Goal: Task Accomplishment & Management: Complete application form

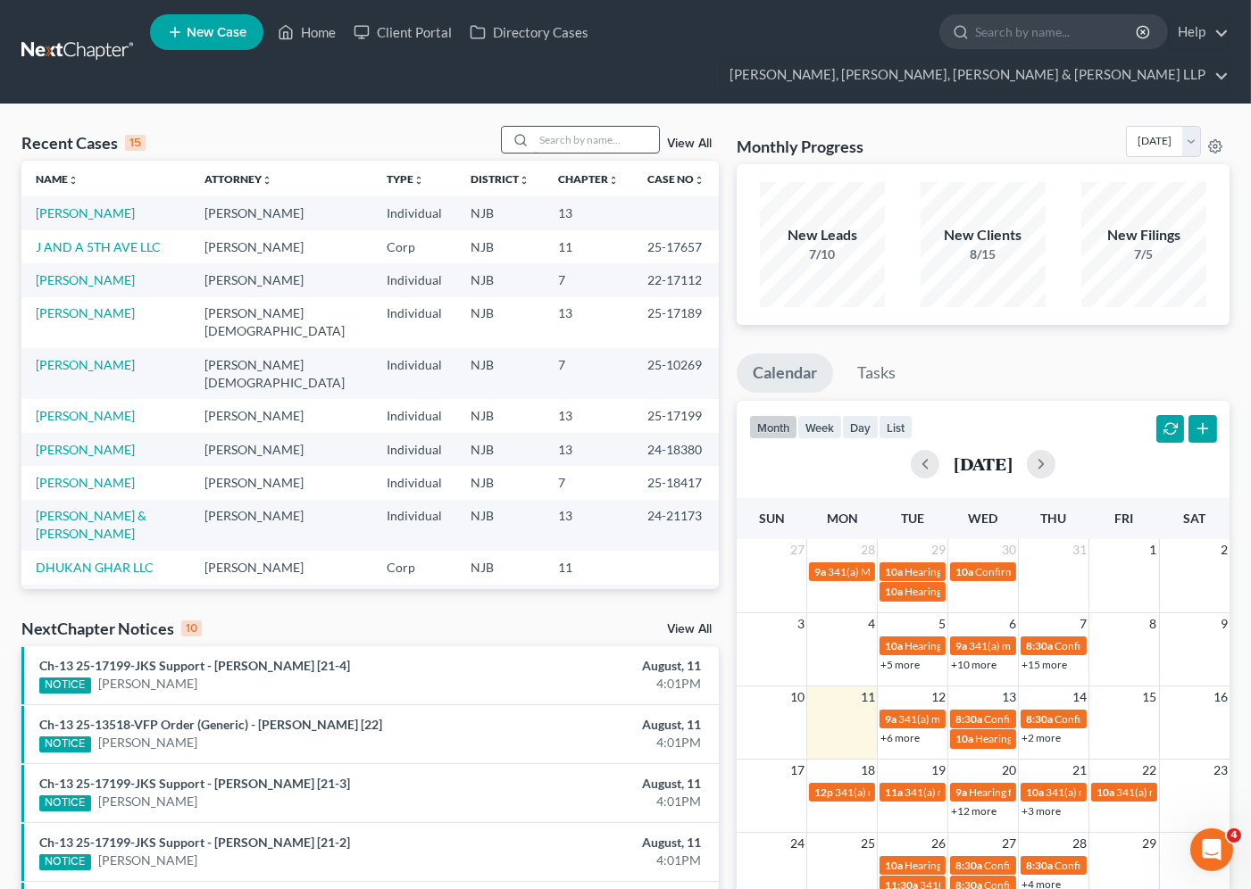
click at [568, 127] on input "search" at bounding box center [596, 140] width 125 height 26
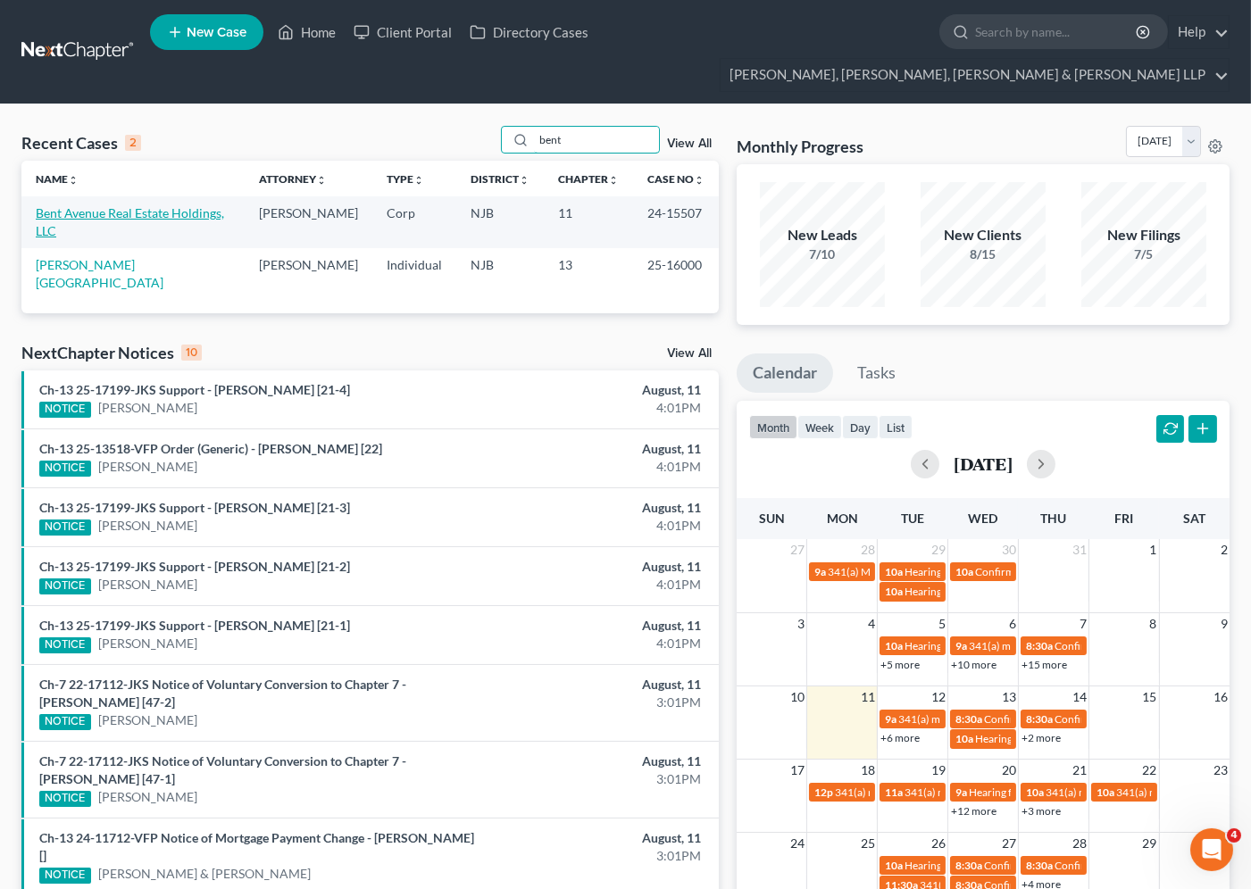
type input "bent"
click at [143, 205] on link "Bent Avenue Real Estate Holdings, LLC" at bounding box center [130, 221] width 188 height 33
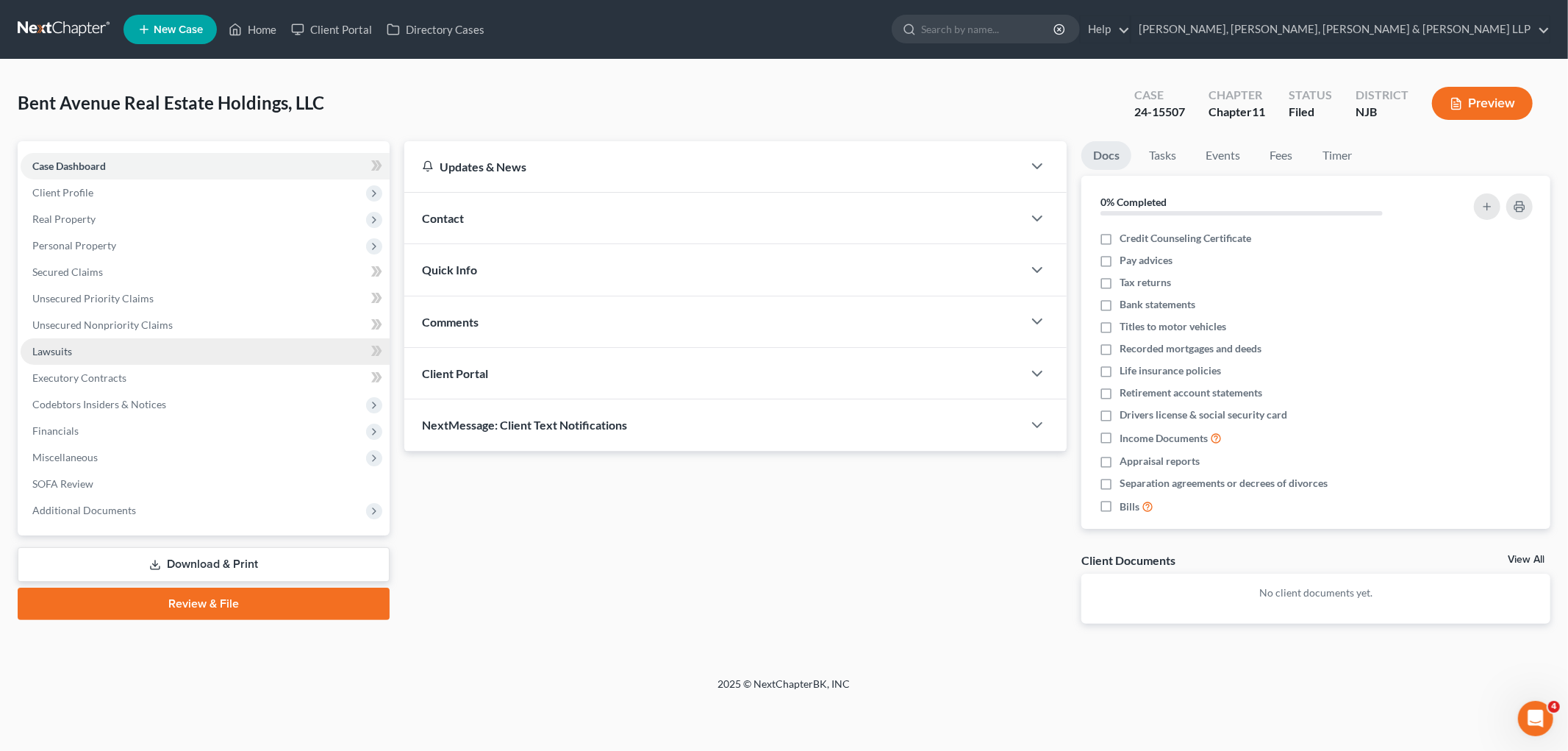
click at [65, 217] on span "Real Property" at bounding box center [63, 218] width 63 height 12
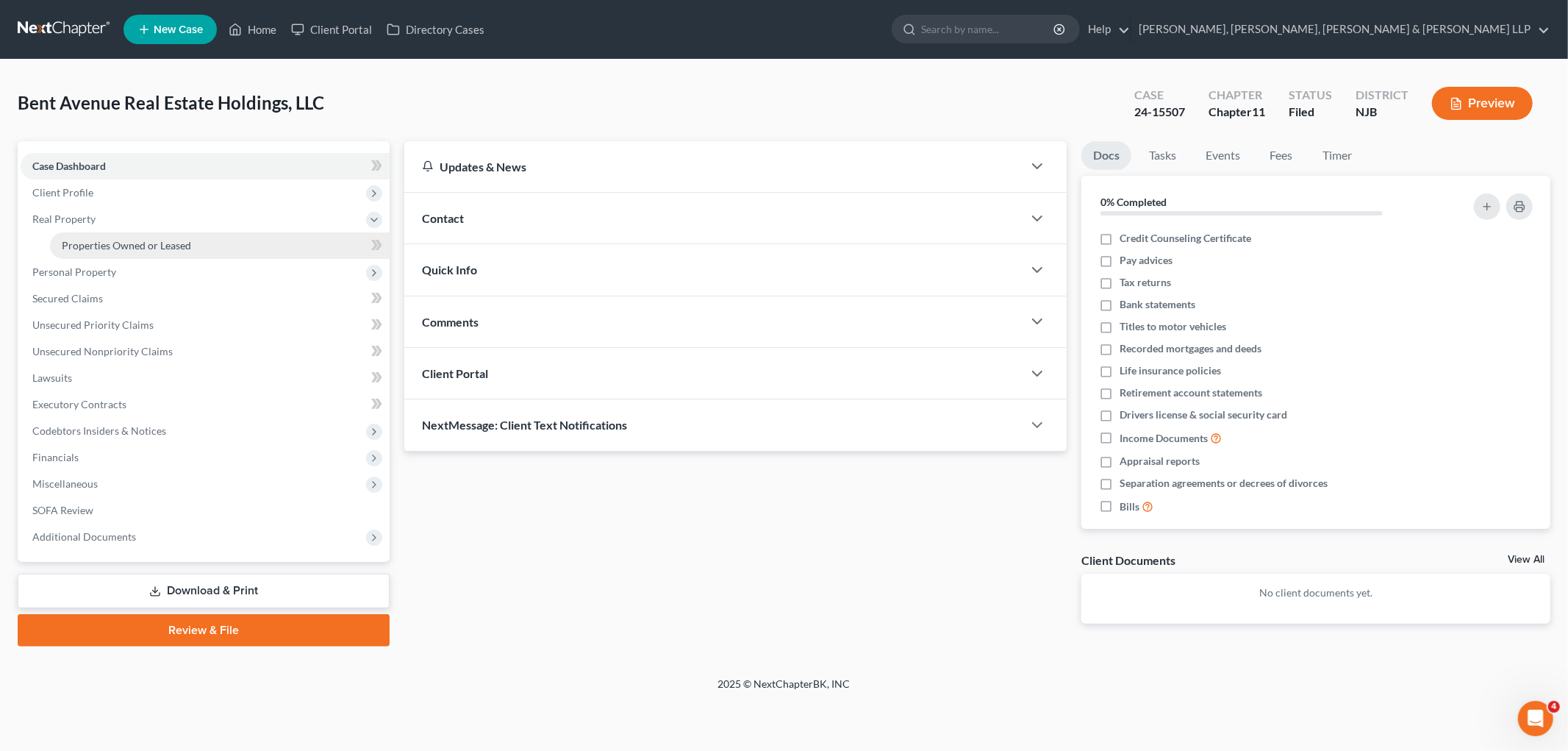
click at [122, 244] on span "Properties Owned or Leased" at bounding box center [126, 245] width 129 height 12
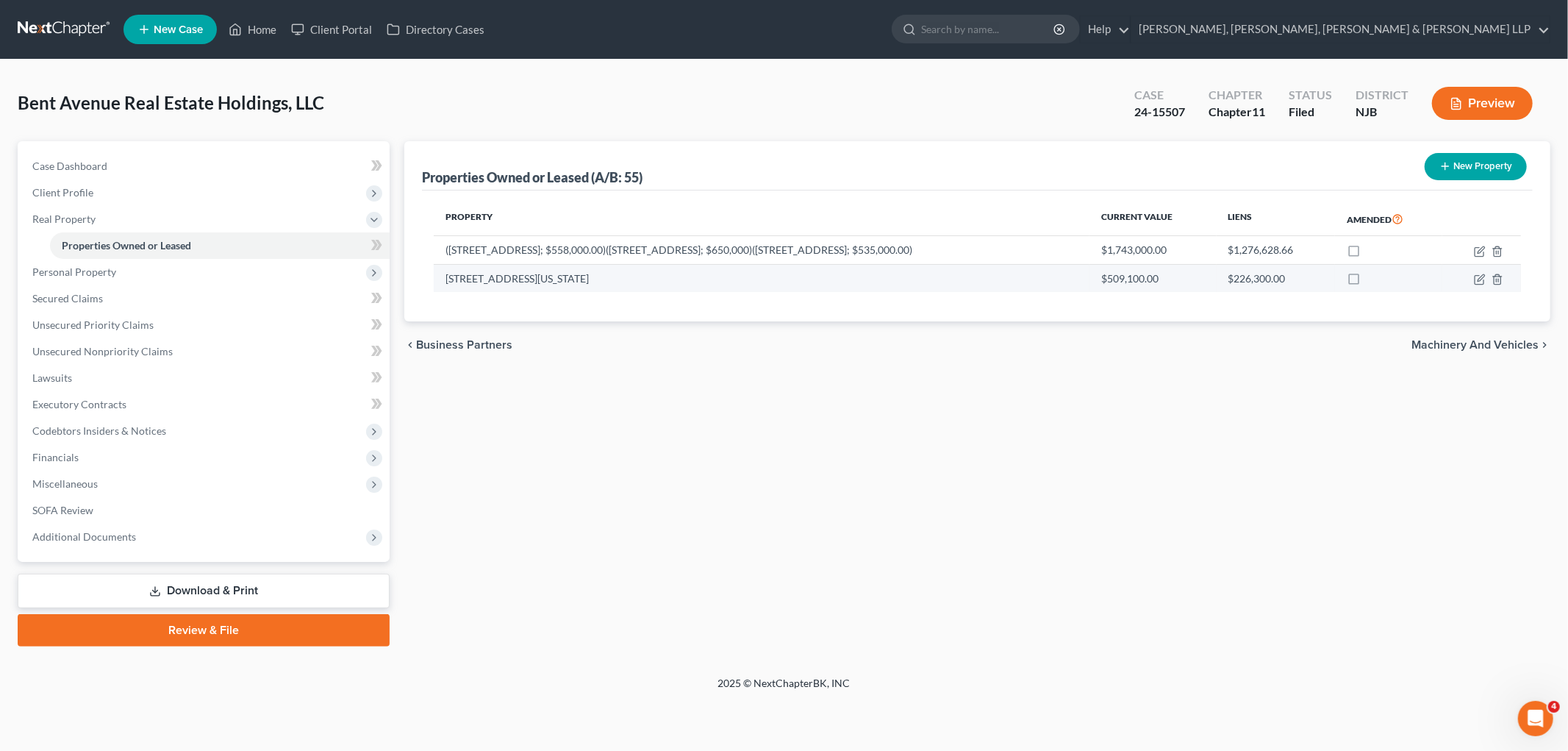
drag, startPoint x: 662, startPoint y: 278, endPoint x: 446, endPoint y: 277, distance: 216.0
click at [446, 277] on td "[STREET_ADDRESS][US_STATE]" at bounding box center [762, 278] width 656 height 28
copy td "[STREET_ADDRESS][US_STATE]"
drag, startPoint x: 1478, startPoint y: 278, endPoint x: 945, endPoint y: 428, distance: 553.7
click at [1029, 278] on icon "button" at bounding box center [1480, 279] width 12 height 12
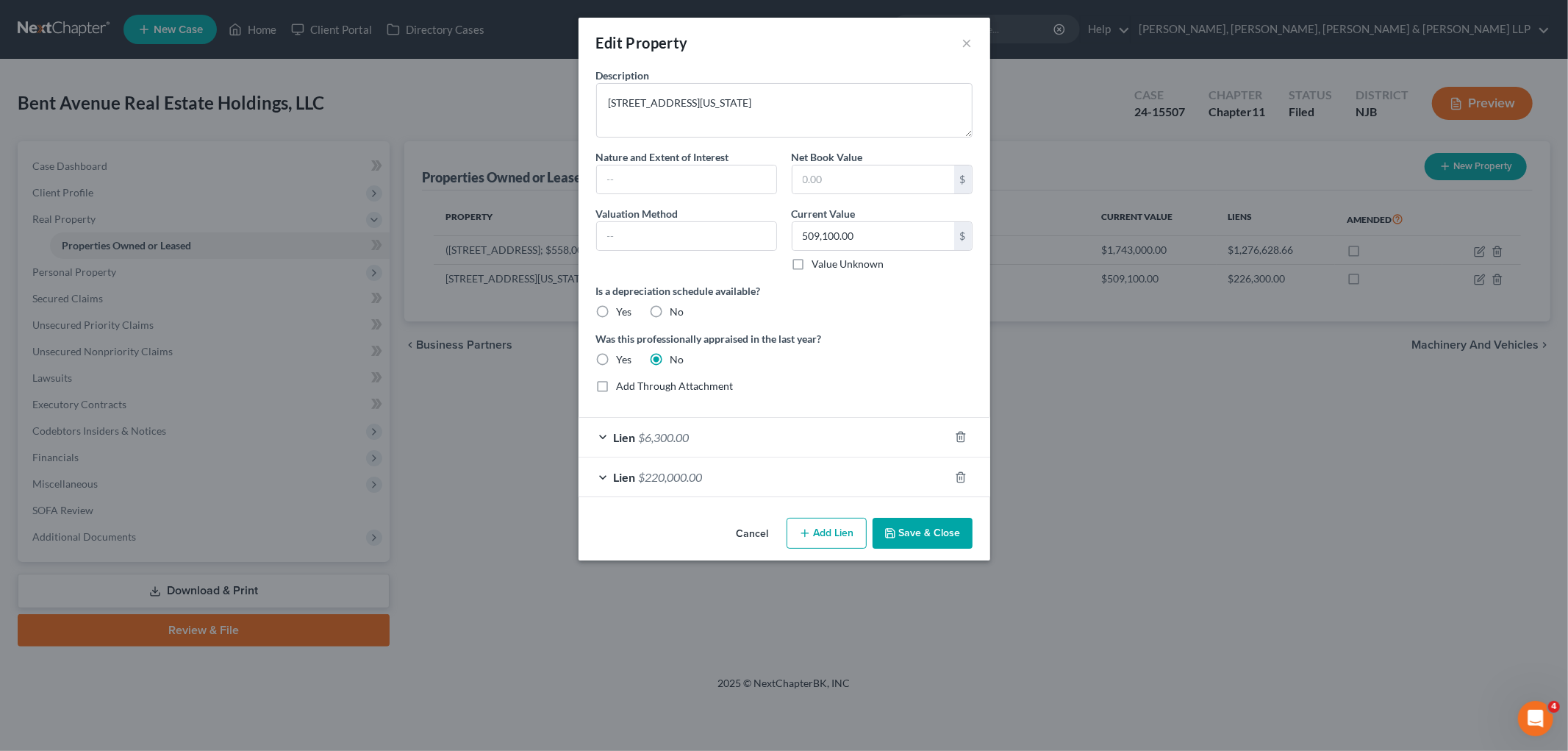
click at [754, 534] on button "Cancel" at bounding box center [753, 534] width 56 height 30
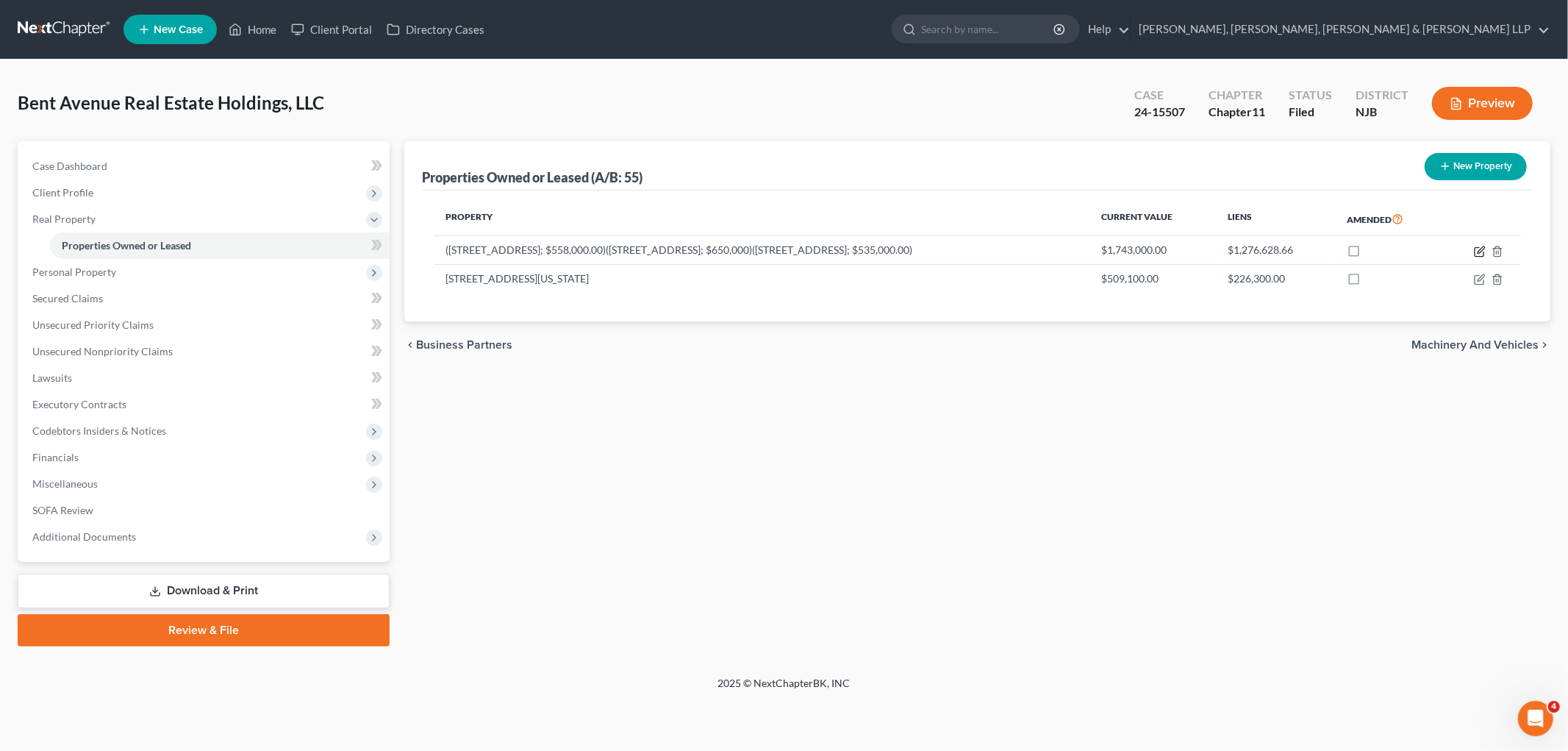
drag, startPoint x: 1476, startPoint y: 250, endPoint x: 573, endPoint y: 443, distance: 923.4
click at [1029, 250] on icon "button" at bounding box center [1480, 251] width 12 height 12
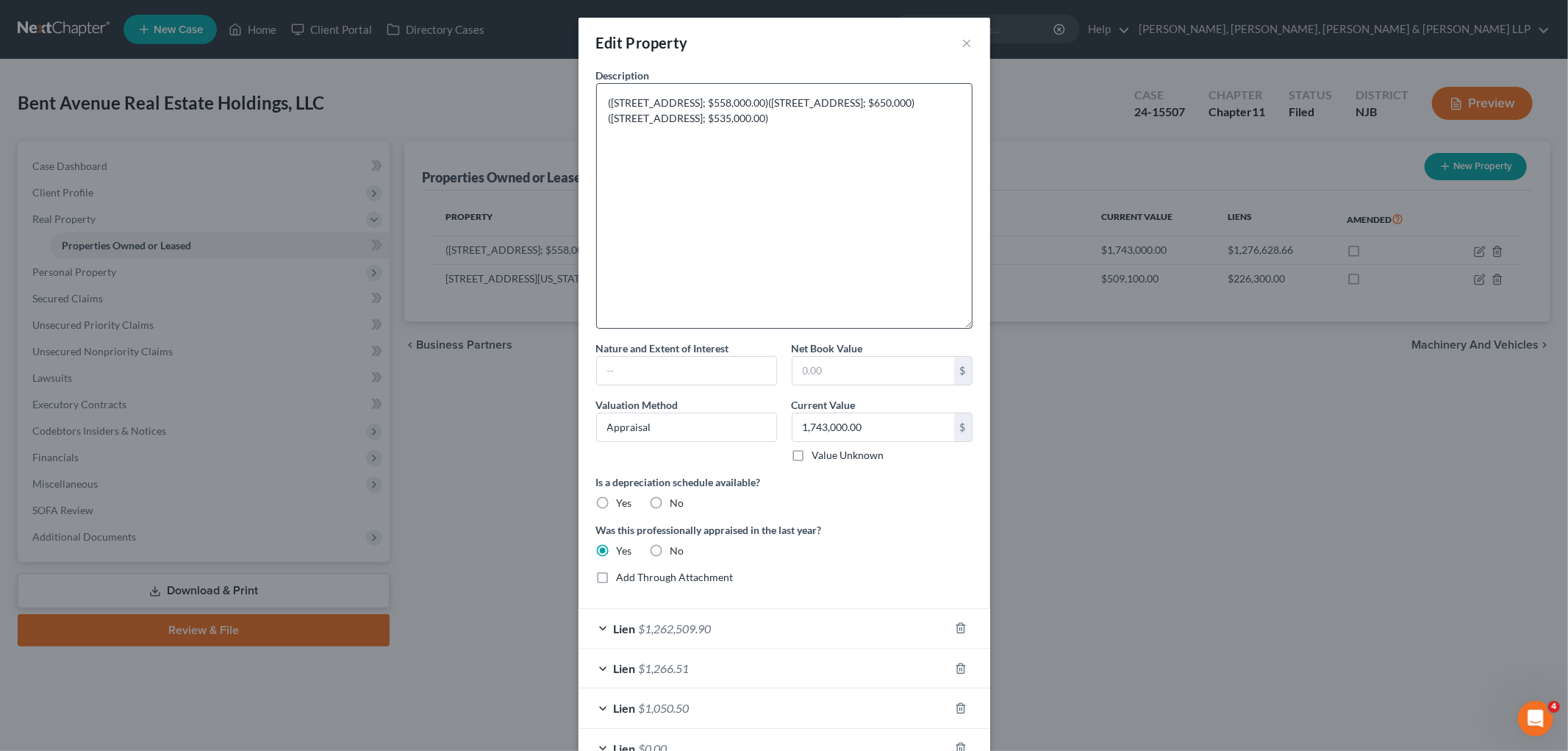
drag, startPoint x: 966, startPoint y: 133, endPoint x: 960, endPoint y: 334, distance: 201.1
click at [960, 329] on textarea "([STREET_ADDRESS]; $558,000.00)([STREET_ADDRESS]; $650,000)([STREET_ADDRESS]; $…" at bounding box center [784, 206] width 376 height 245
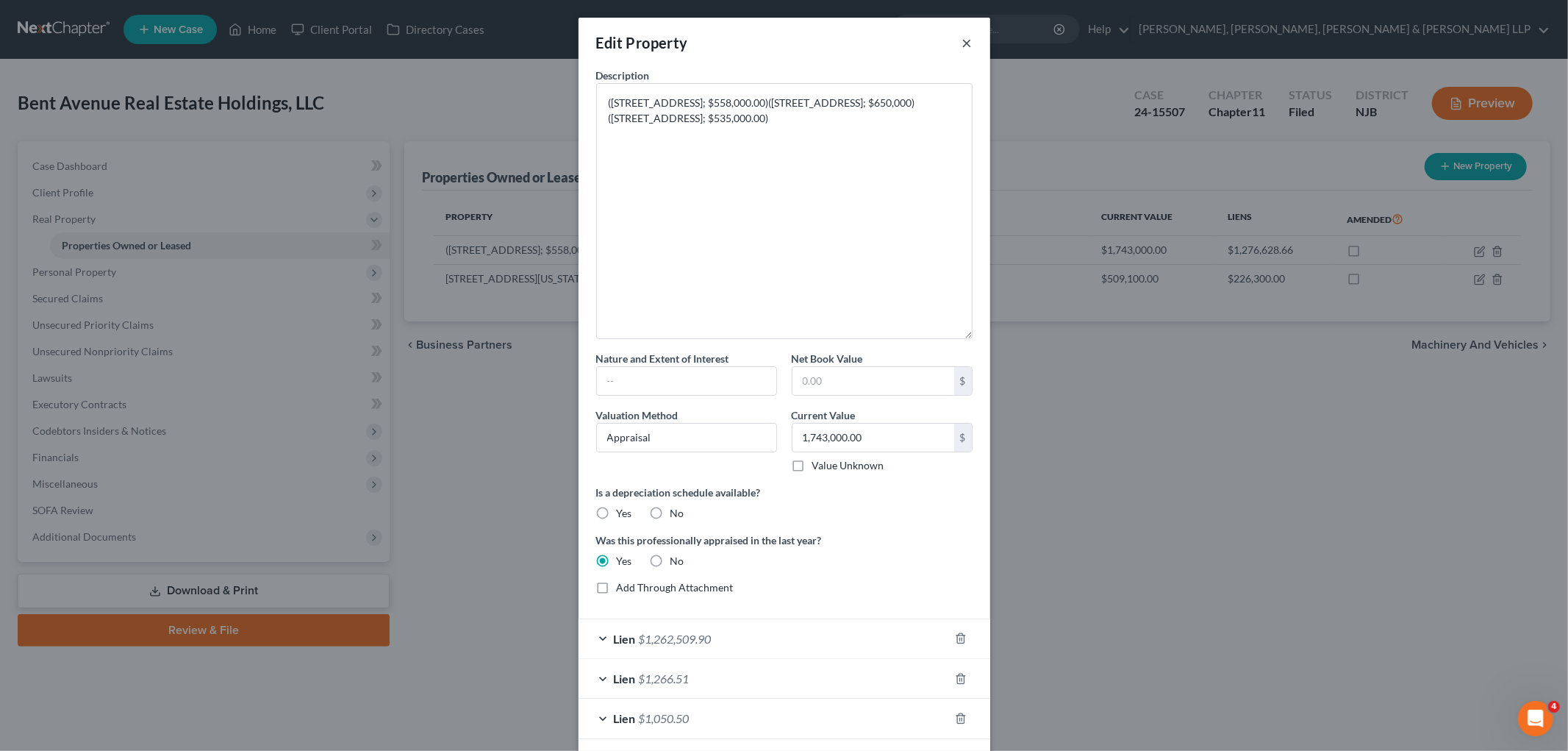
click at [965, 35] on button "×" at bounding box center [968, 42] width 10 height 17
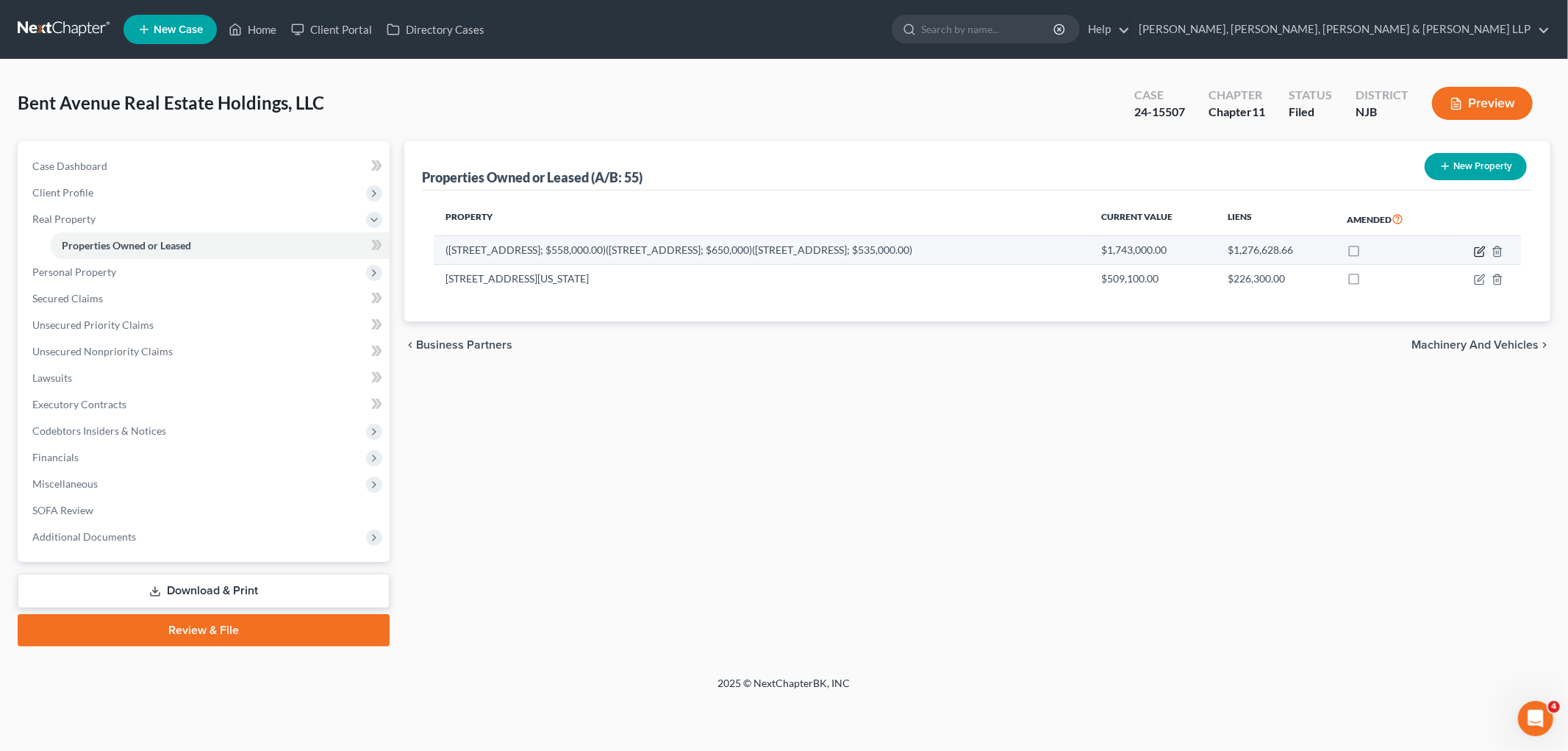
click at [1029, 250] on icon "button" at bounding box center [1480, 251] width 12 height 12
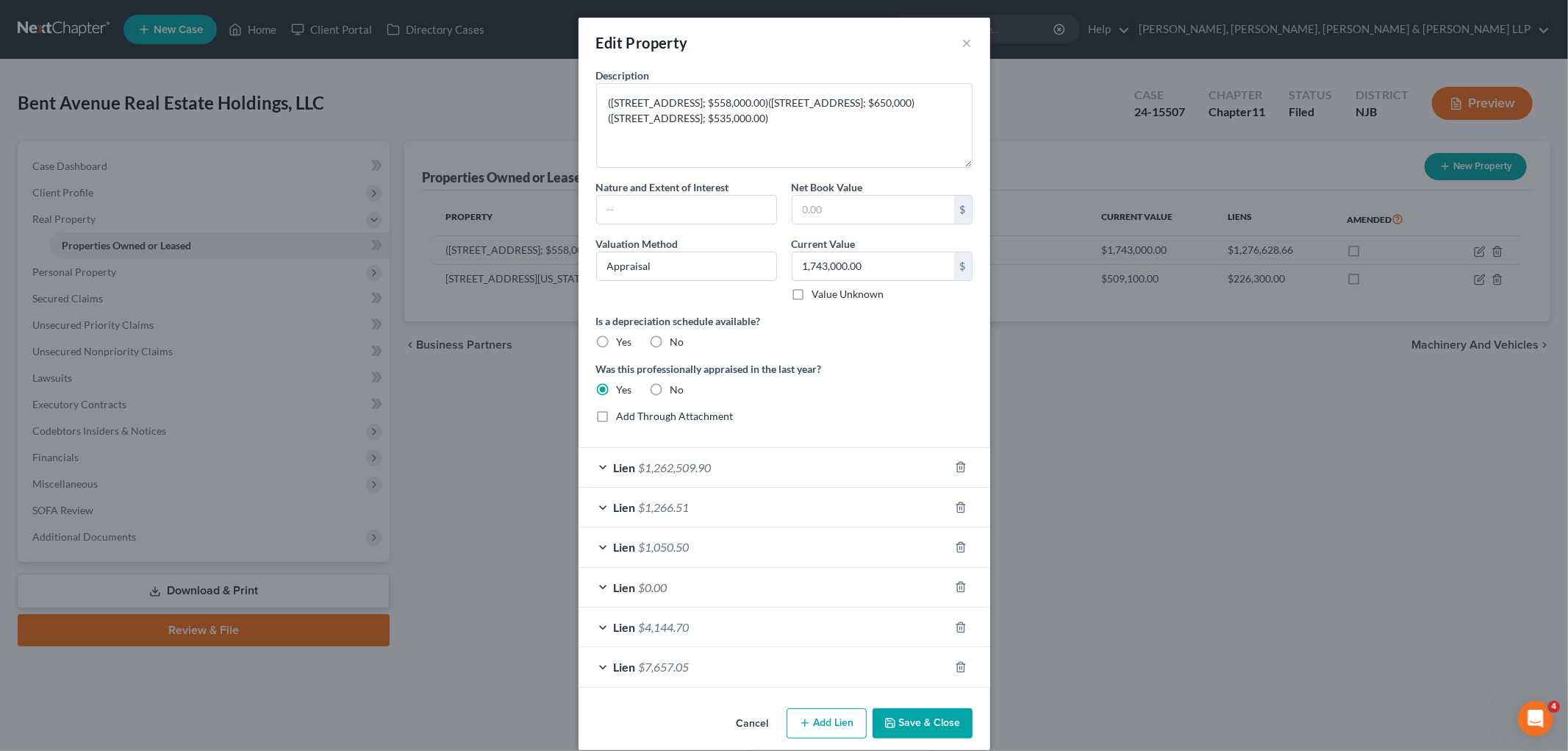
drag, startPoint x: 968, startPoint y: 133, endPoint x: 988, endPoint y: 236, distance: 104.9
click at [988, 236] on div "Edit Property × Description ([STREET_ADDRESS]; $558,000.00)([STREET_ADDRESS]; $…" at bounding box center [784, 376] width 1568 height 751
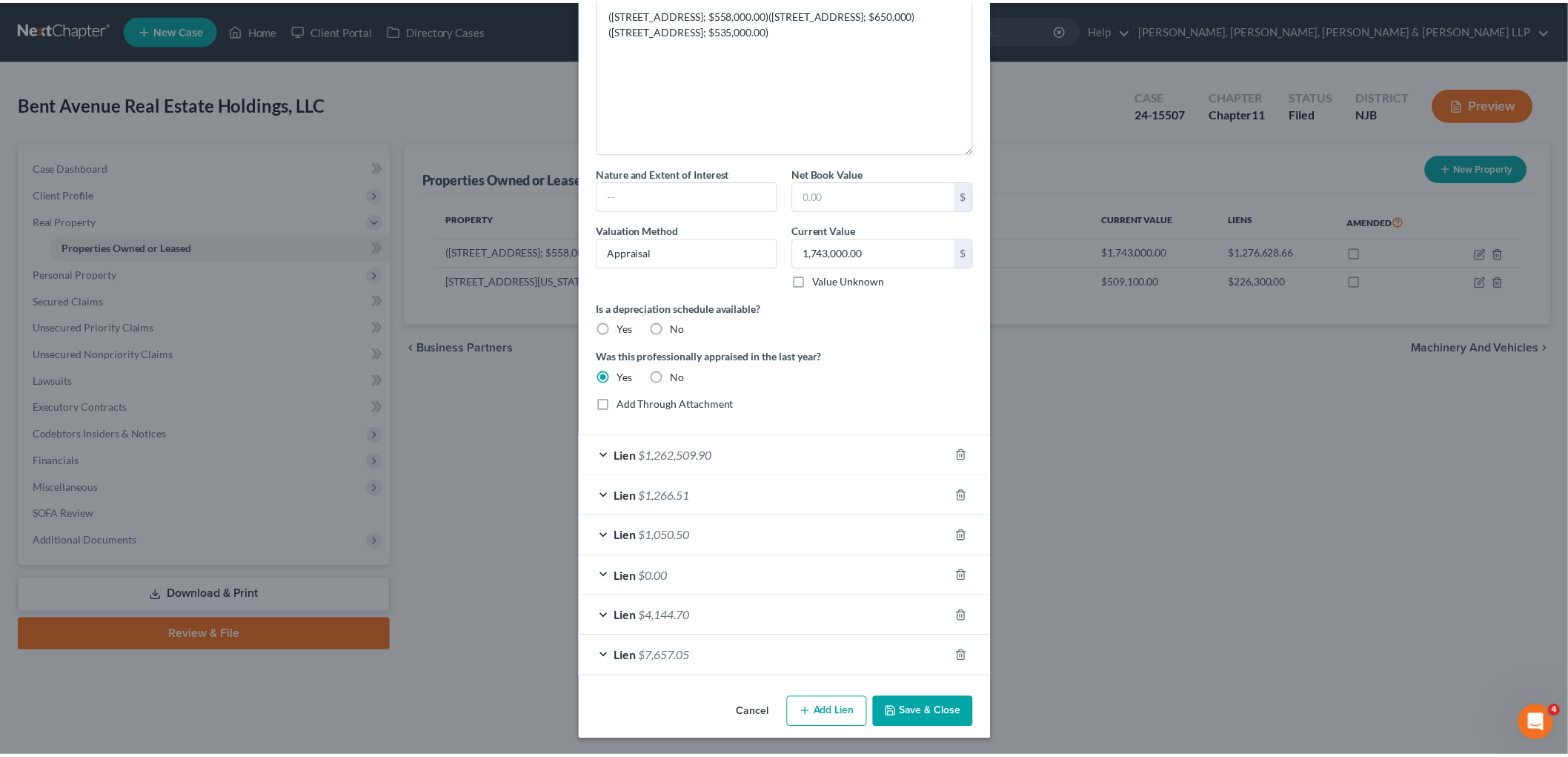
scroll to position [92, 0]
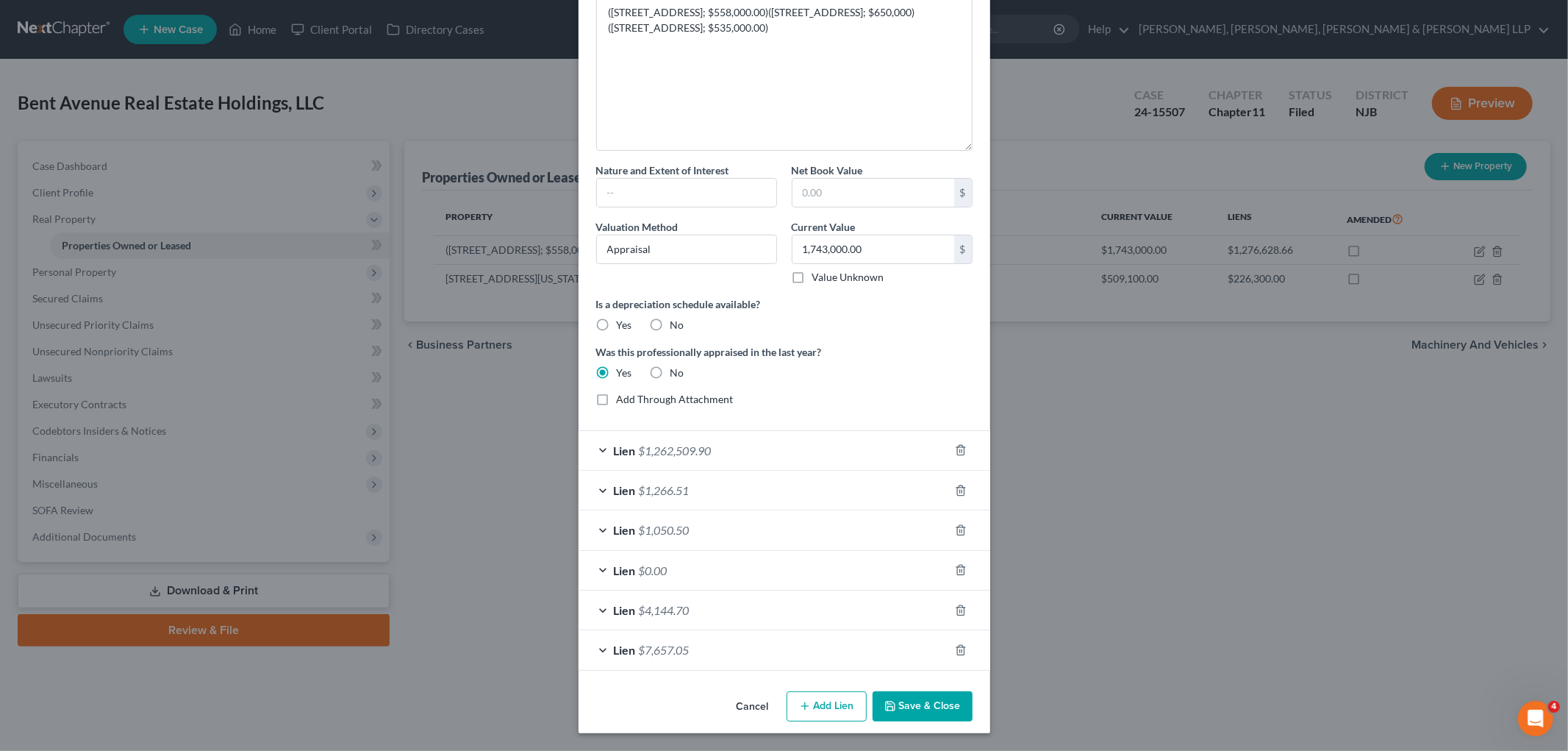
click at [744, 709] on button "Cancel" at bounding box center [753, 707] width 56 height 30
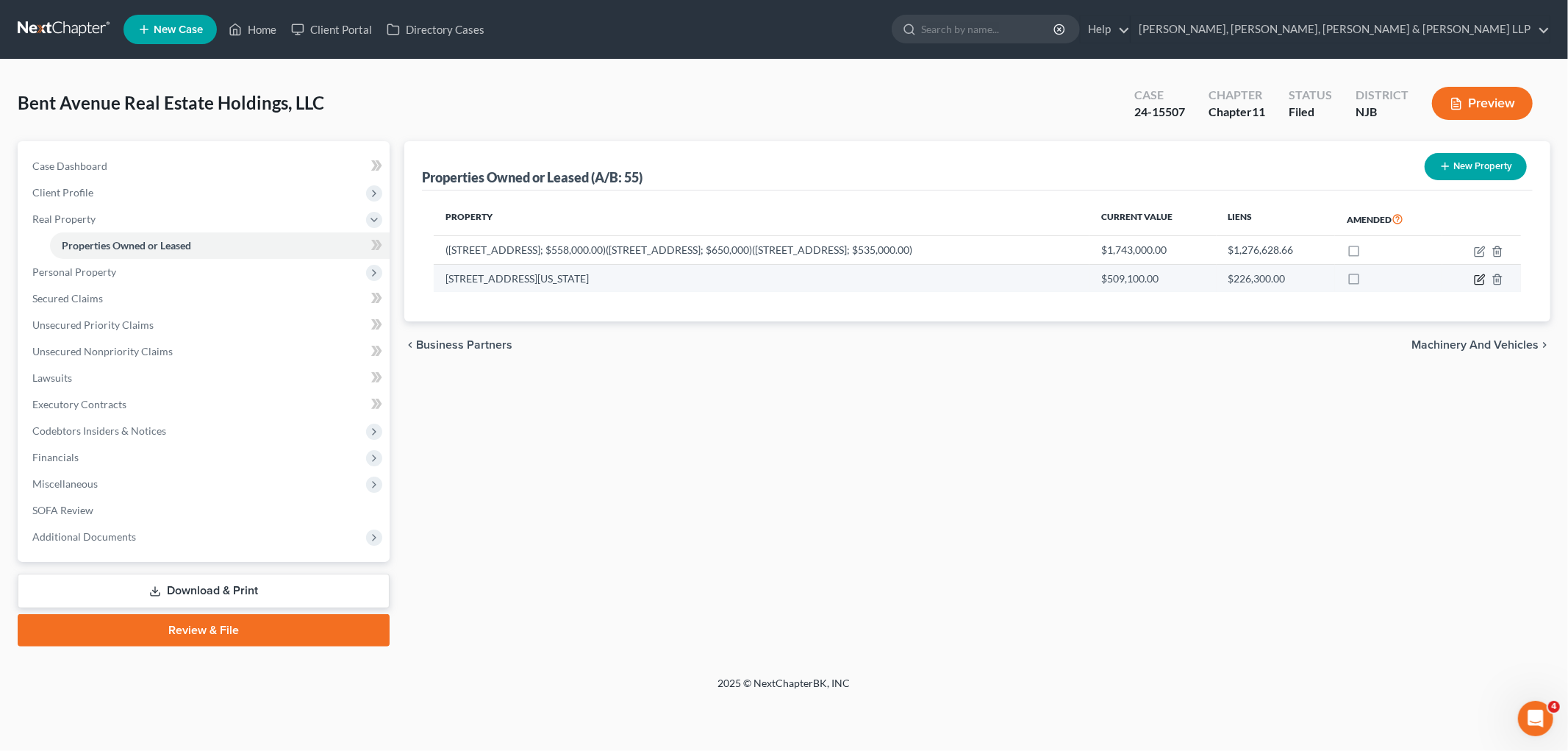
click at [1029, 278] on icon "button" at bounding box center [1480, 279] width 12 height 12
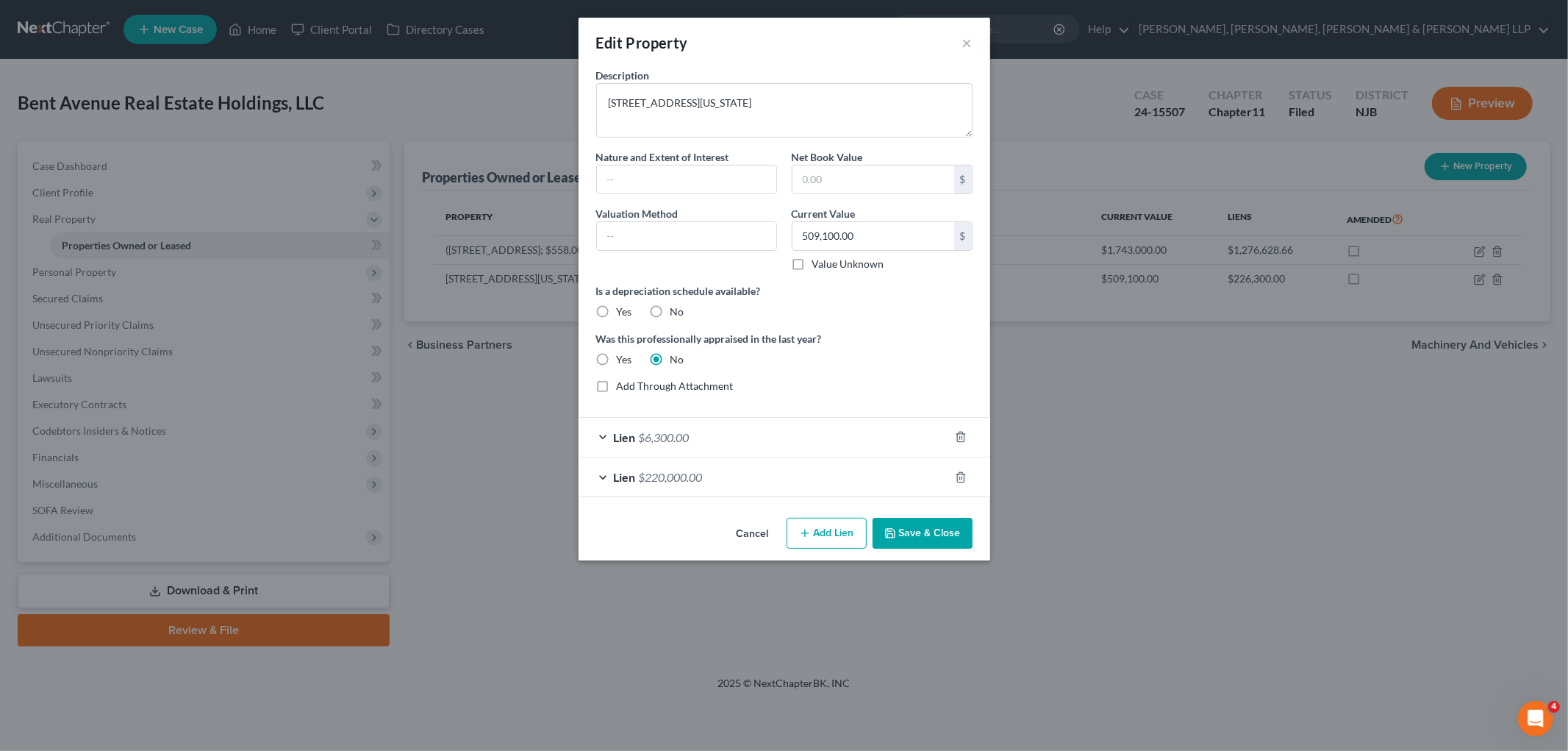
click at [745, 534] on button "Cancel" at bounding box center [753, 534] width 56 height 30
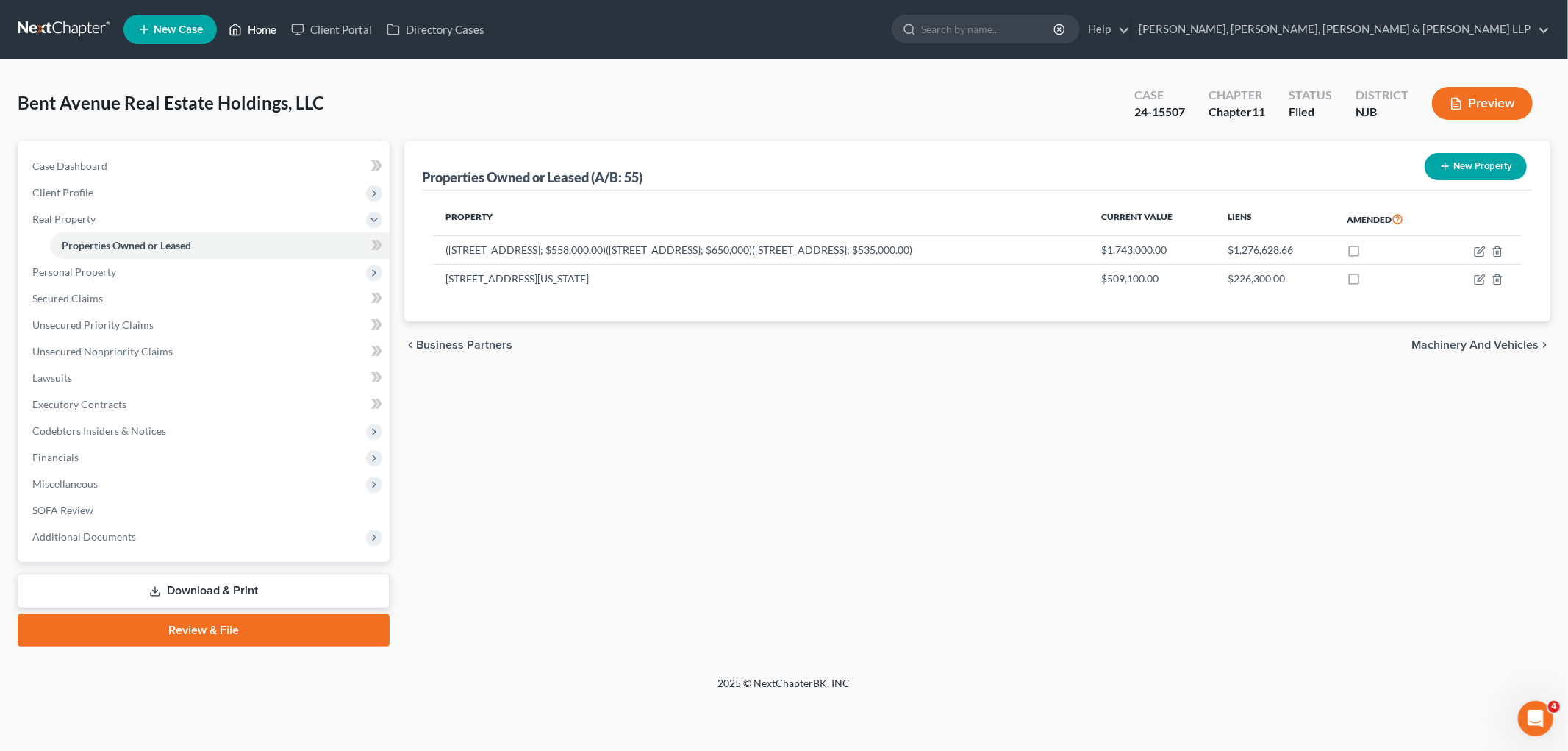
click at [259, 26] on link "Home" at bounding box center [253, 30] width 63 height 26
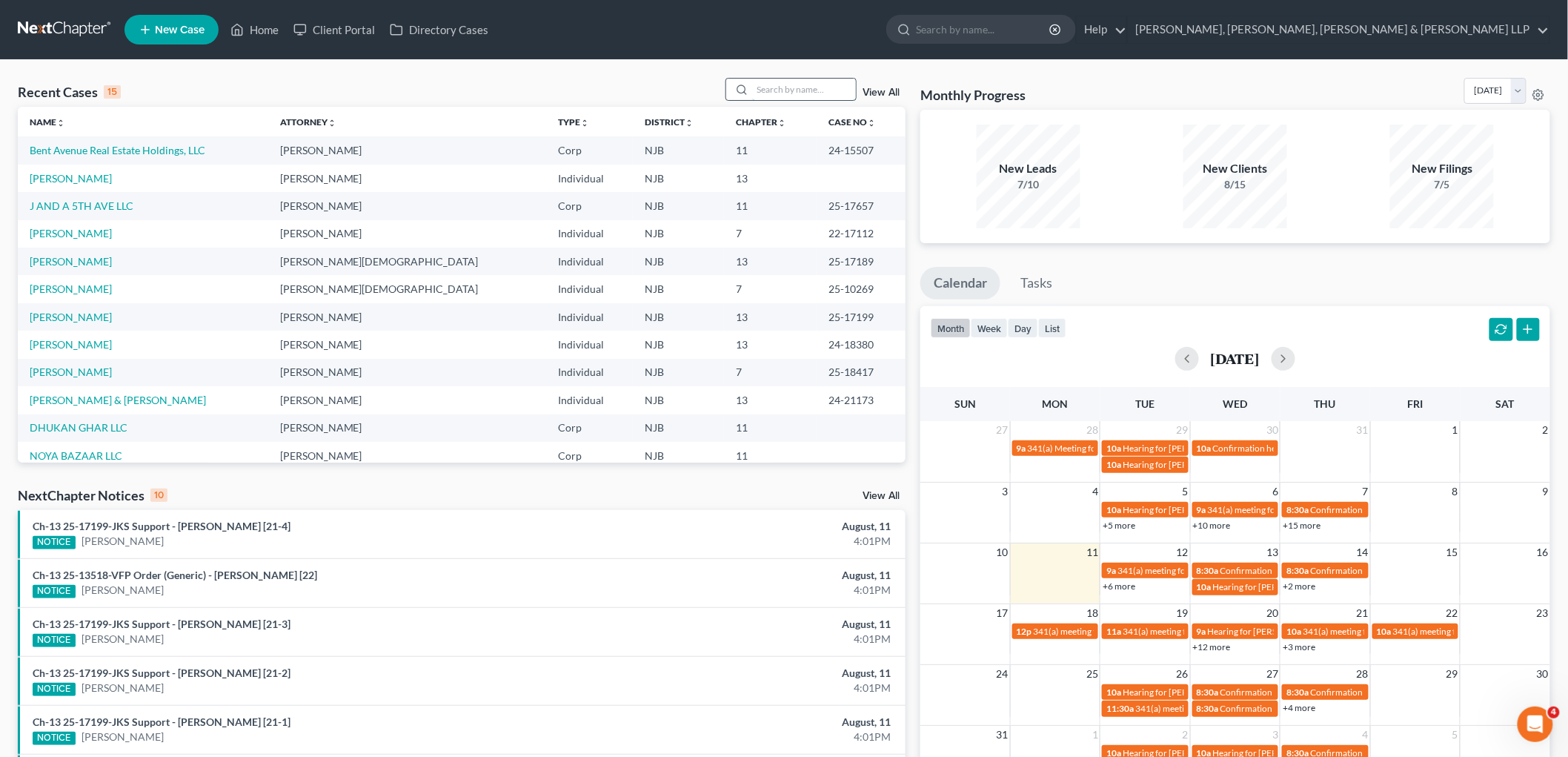
click at [781, 92] on input "search" at bounding box center [804, 90] width 104 height 22
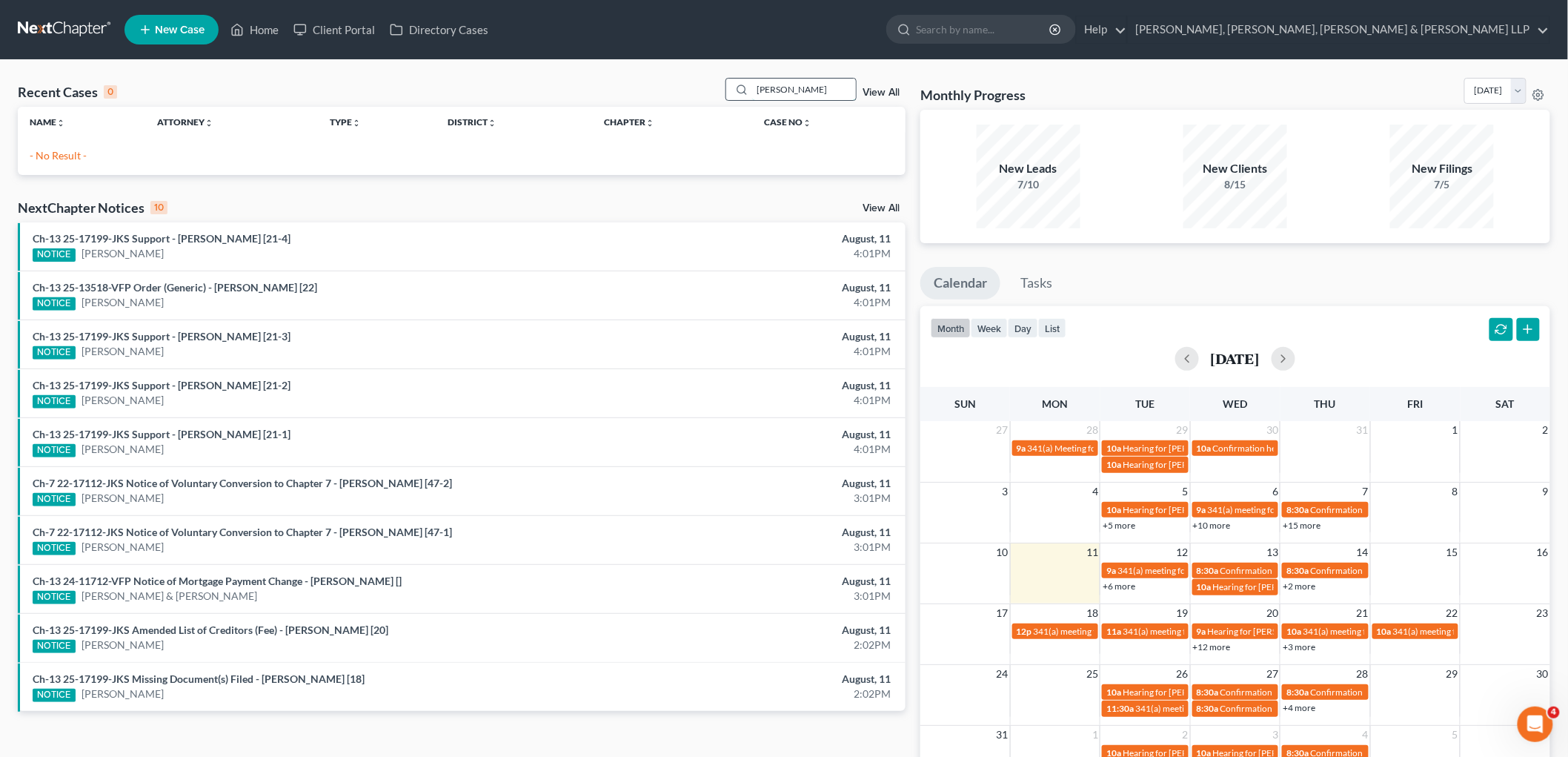
drag, startPoint x: 794, startPoint y: 97, endPoint x: 742, endPoint y: 95, distance: 52.0
click at [742, 95] on div "[PERSON_NAME]" at bounding box center [791, 90] width 132 height 23
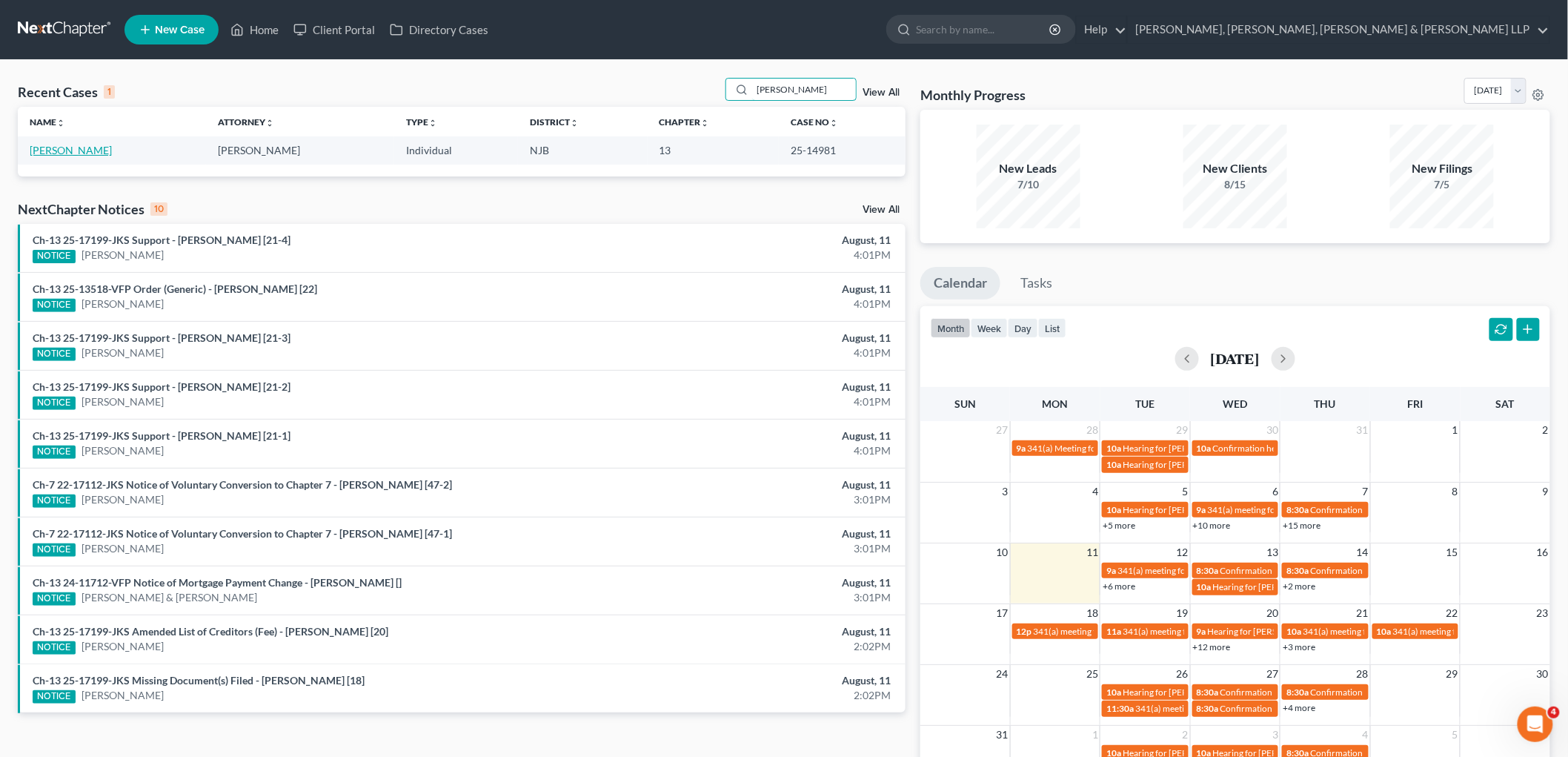
type input "[PERSON_NAME]"
click at [68, 149] on link "[PERSON_NAME]" at bounding box center [71, 149] width 82 height 12
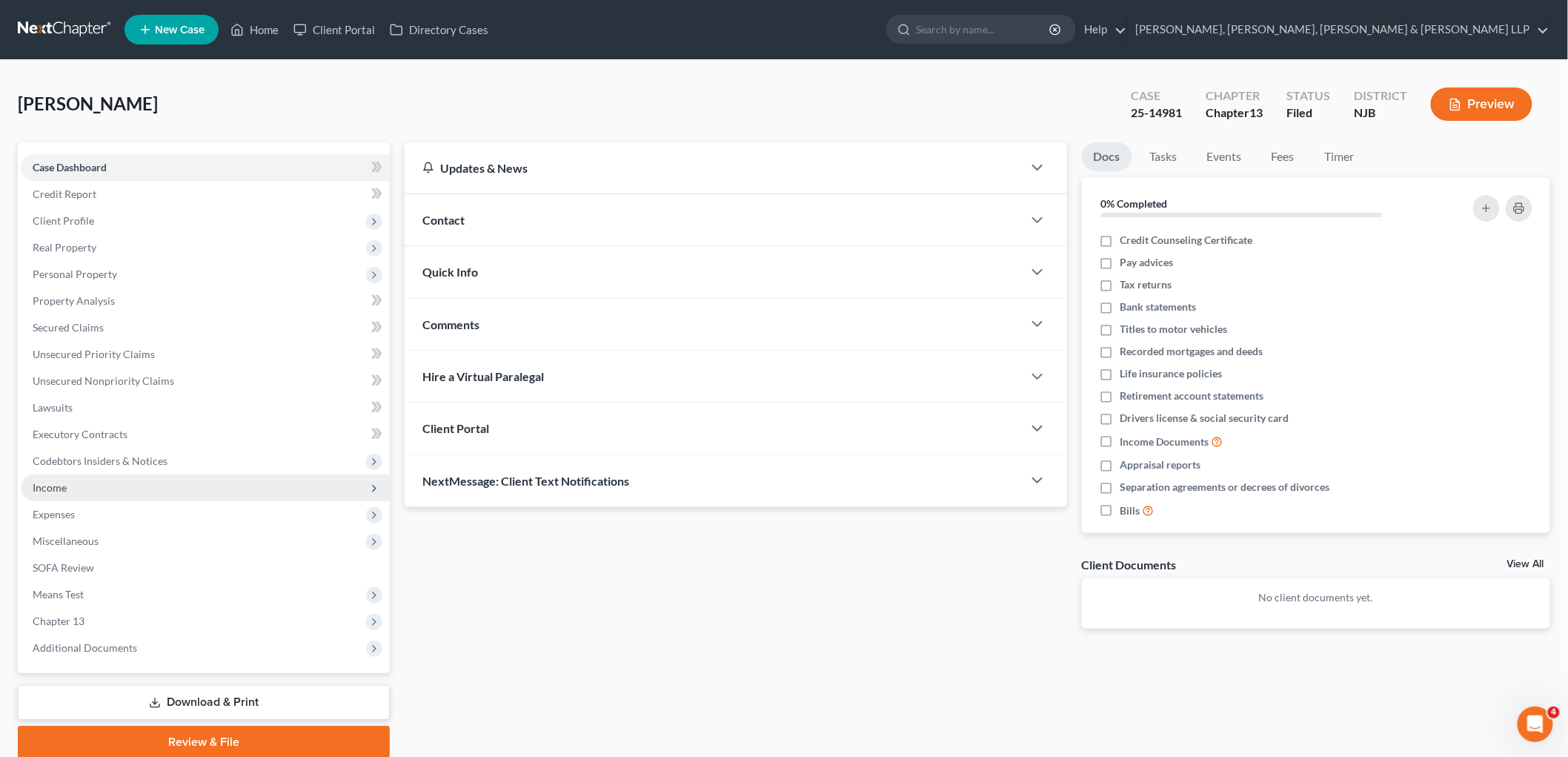
click at [52, 482] on span "Income" at bounding box center [49, 486] width 34 height 12
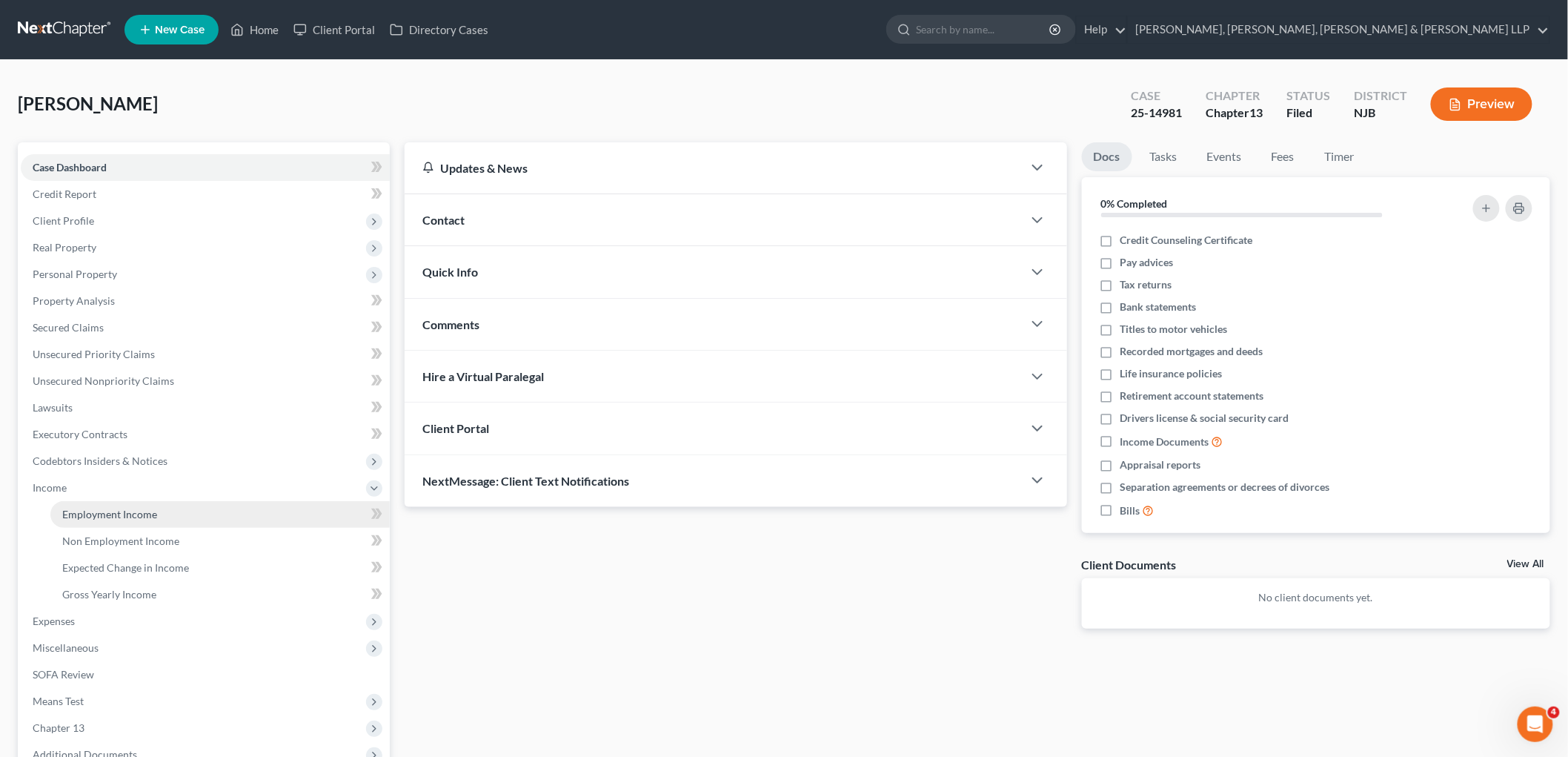
click at [79, 508] on span "Employment Income" at bounding box center [110, 514] width 95 height 12
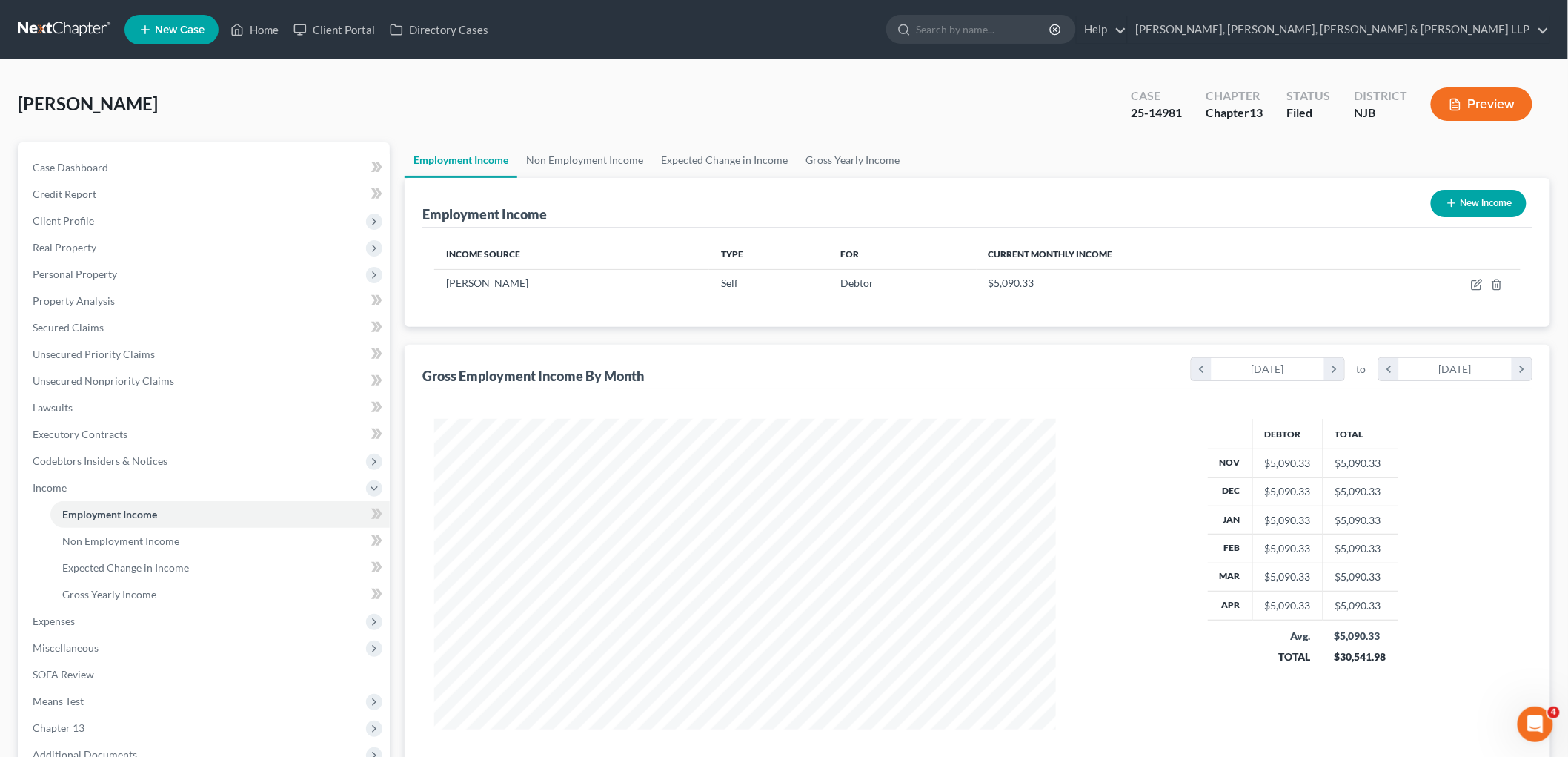
scroll to position [310, 651]
click at [86, 329] on span "Secured Claims" at bounding box center [68, 327] width 71 height 12
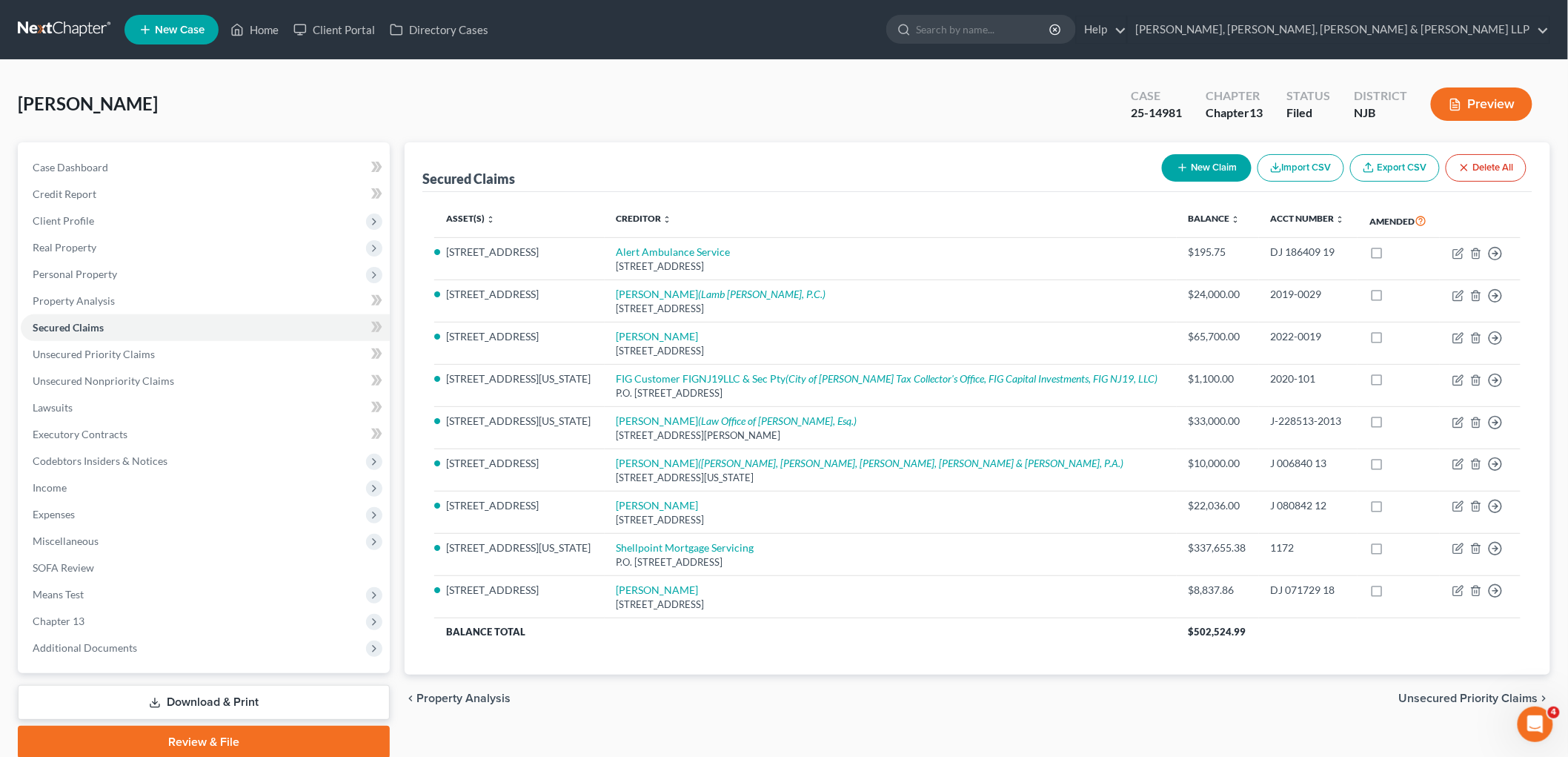
drag, startPoint x: 1402, startPoint y: 730, endPoint x: 17, endPoint y: 2, distance: 1564.7
click at [1038, 730] on div "Secured Claims New Claim Import CSV Export CSV Delete All Asset(s) expand_more …" at bounding box center [978, 450] width 1160 height 616
